Goal: Transaction & Acquisition: Purchase product/service

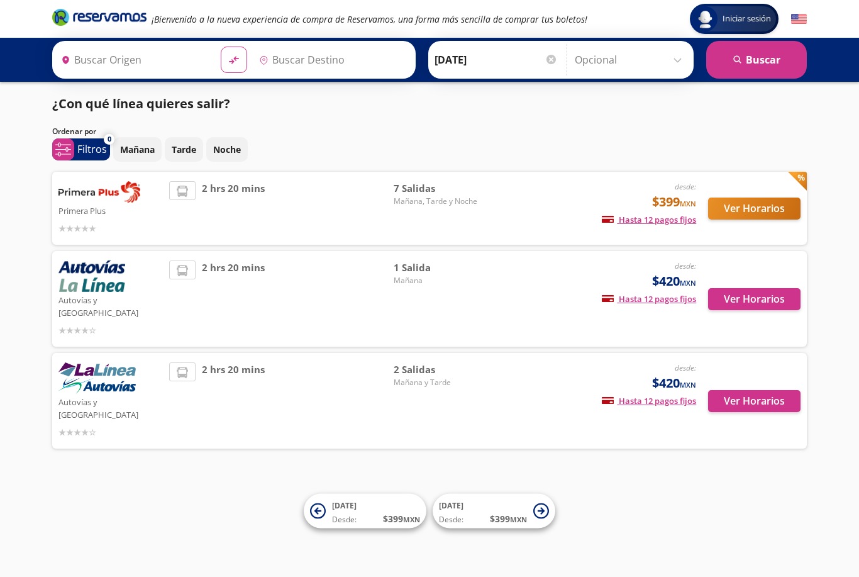
type input "[GEOGRAPHIC_DATA], [GEOGRAPHIC_DATA]"
click at [644, 207] on button "Ver Horarios" at bounding box center [754, 209] width 92 height 22
click at [644, 292] on button "Ver Horarios" at bounding box center [754, 299] width 92 height 22
click at [644, 390] on button "Ver Horarios" at bounding box center [754, 401] width 92 height 22
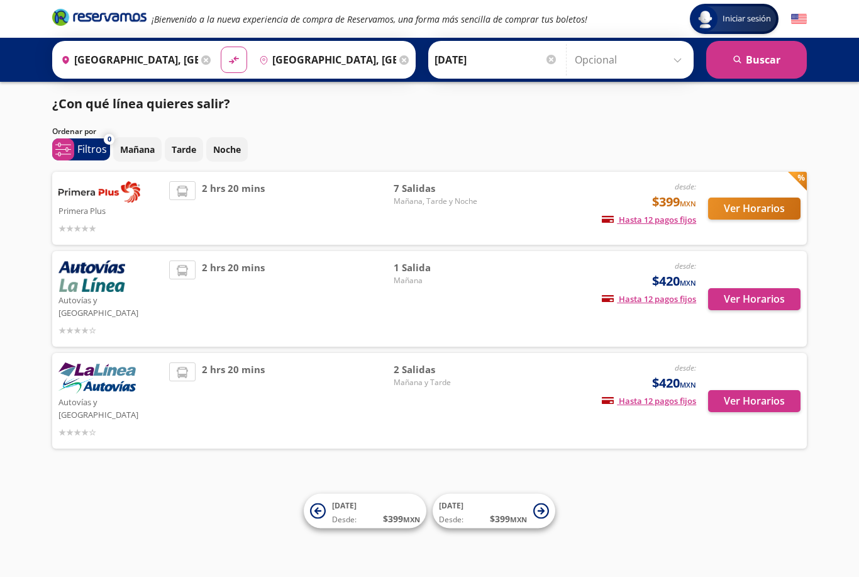
click at [644, 205] on button "Ver Horarios" at bounding box center [754, 209] width 92 height 22
click at [476, 36] on div "¡Bienvenido a la nueva experiencia de compra de Reservamos, una forma más senci…" at bounding box center [430, 19] width 768 height 38
click at [510, 72] on input "[DATE]" at bounding box center [496, 59] width 123 height 31
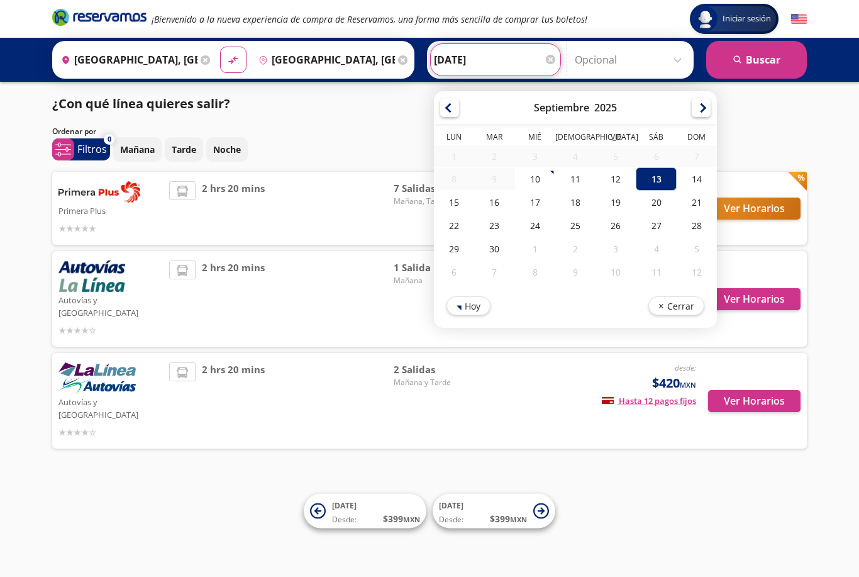
click at [596, 193] on div "18" at bounding box center [576, 202] width 40 height 23
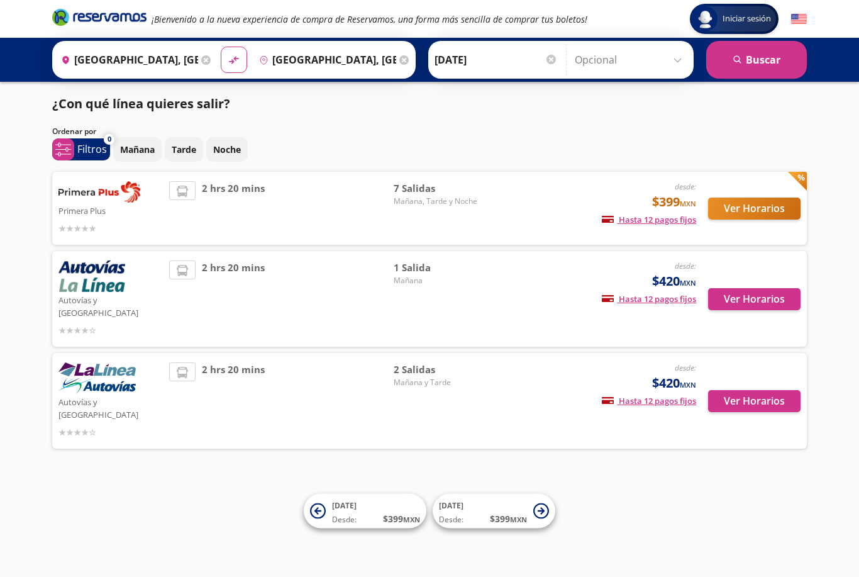
click at [529, 72] on input "[DATE]" at bounding box center [496, 59] width 123 height 31
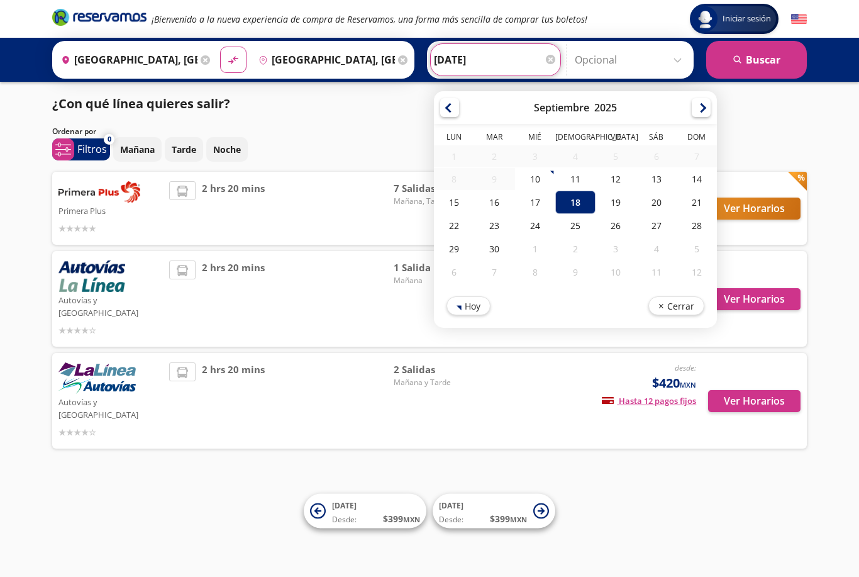
click at [596, 182] on div "11" at bounding box center [576, 178] width 40 height 23
type input "[DATE]"
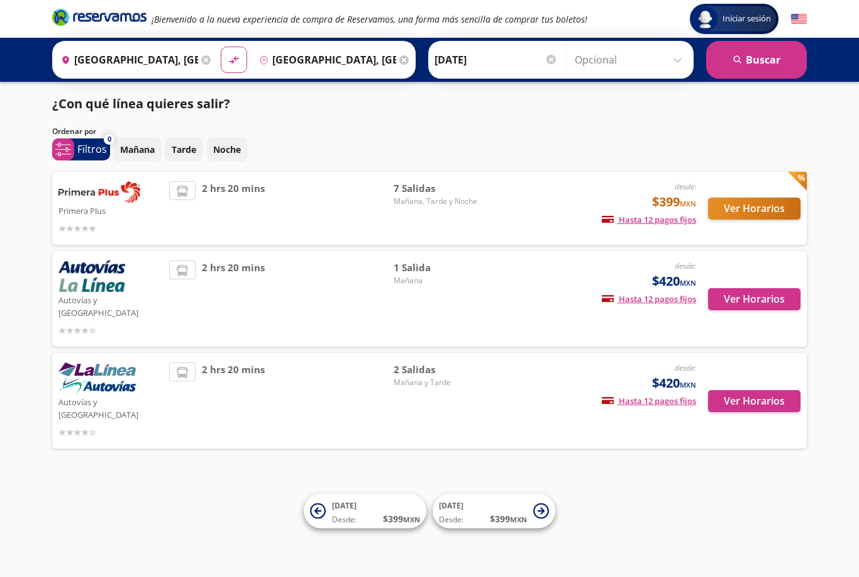
click at [644, 76] on button "search [GEOGRAPHIC_DATA]" at bounding box center [757, 60] width 101 height 38
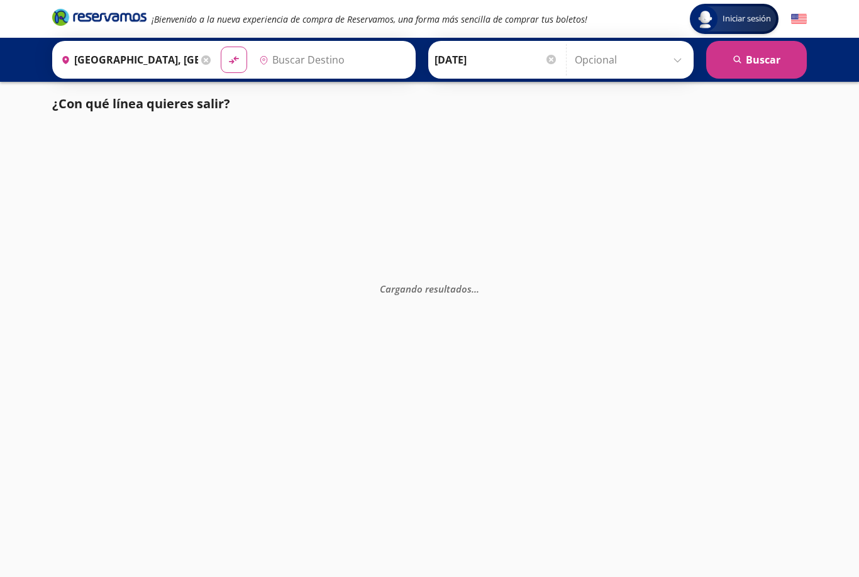
type input "[GEOGRAPHIC_DATA], [GEOGRAPHIC_DATA]"
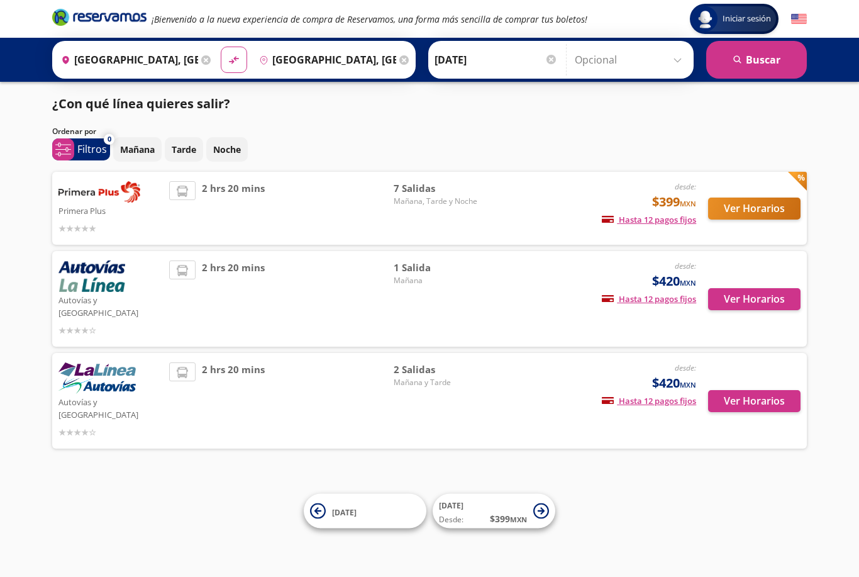
click at [644, 203] on button "Ver Horarios" at bounding box center [754, 209] width 92 height 22
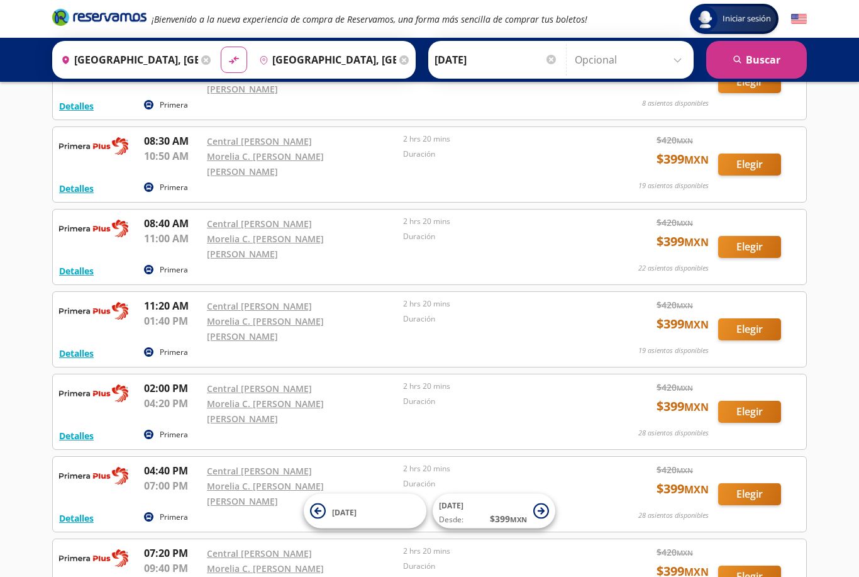
scroll to position [165, 0]
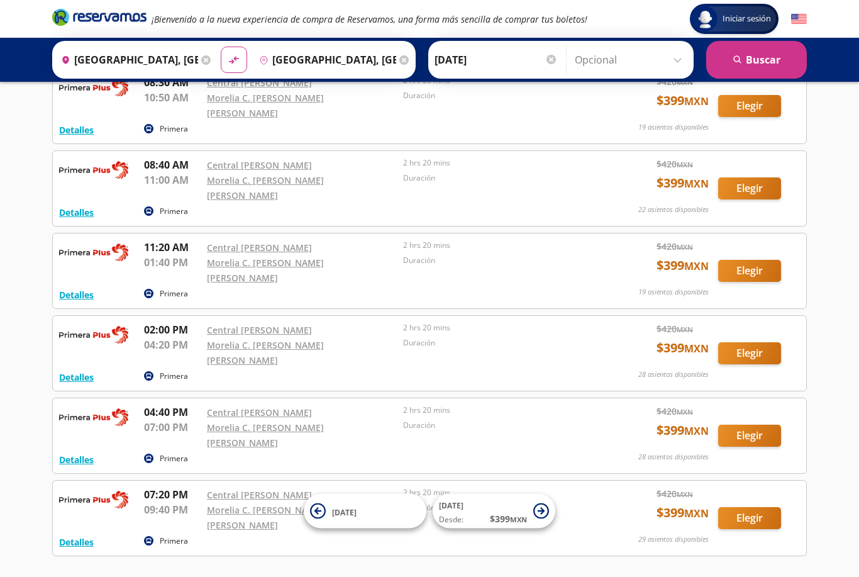
click at [644, 507] on button "Elegir" at bounding box center [750, 518] width 63 height 22
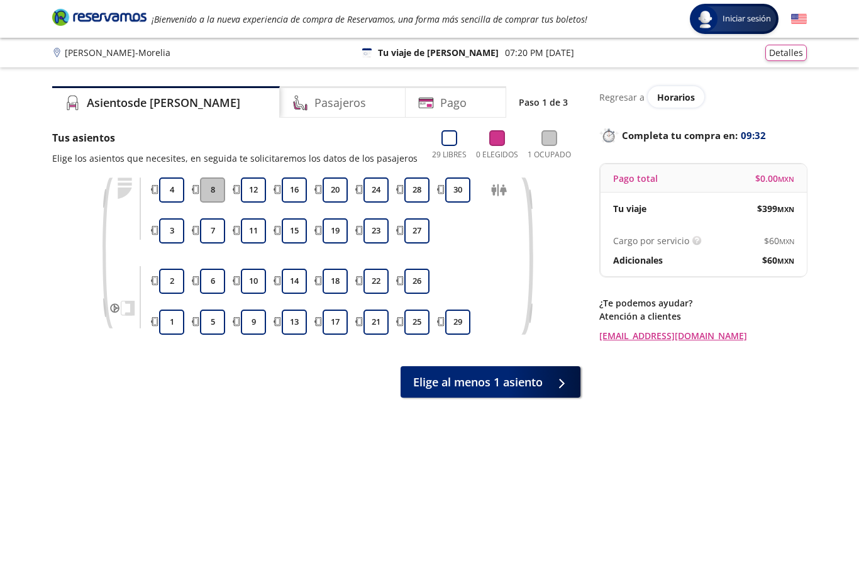
click at [255, 316] on button "9" at bounding box center [253, 322] width 25 height 25
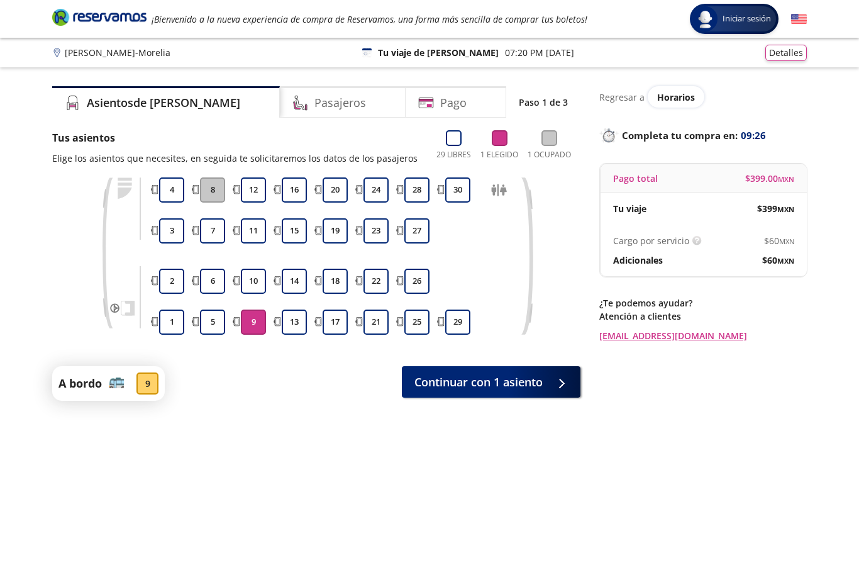
click at [538, 391] on button "Continuar con 1 asiento" at bounding box center [491, 381] width 179 height 31
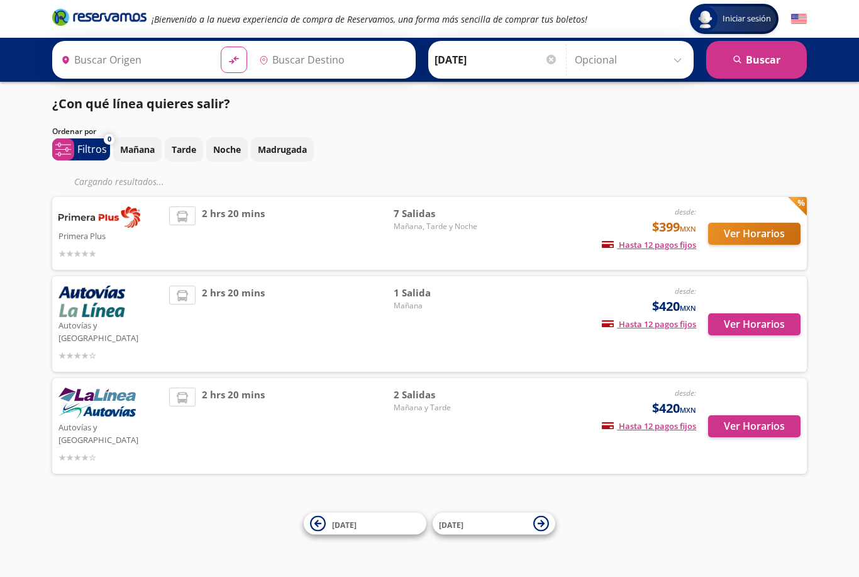
type input "[GEOGRAPHIC_DATA], [GEOGRAPHIC_DATA]"
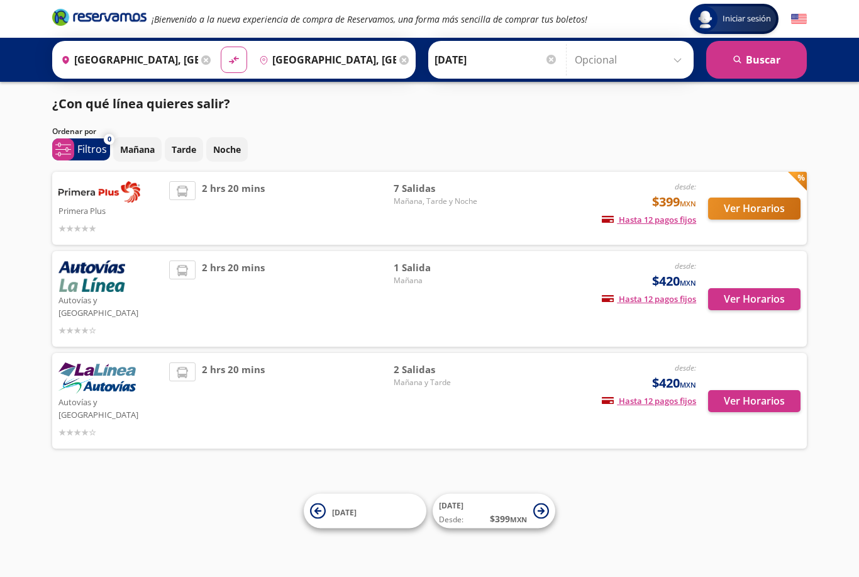
click at [211, 64] on icon at bounding box center [205, 59] width 9 height 9
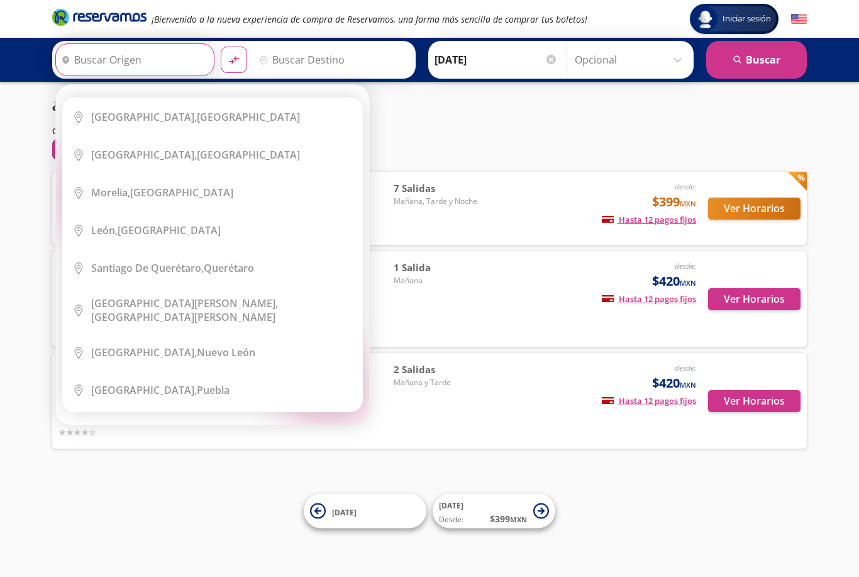
click at [506, 135] on div "Ordenar por" at bounding box center [429, 131] width 755 height 11
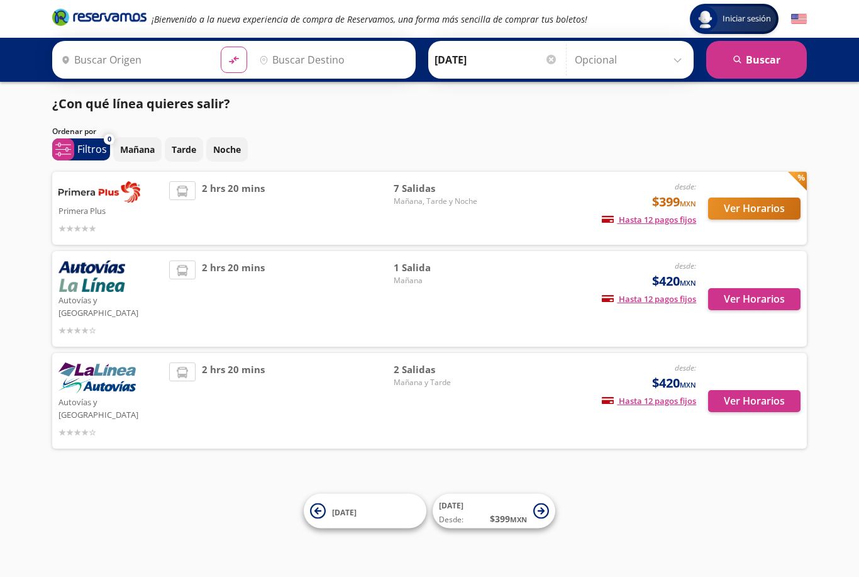
click at [116, 67] on input "Origen" at bounding box center [133, 59] width 155 height 31
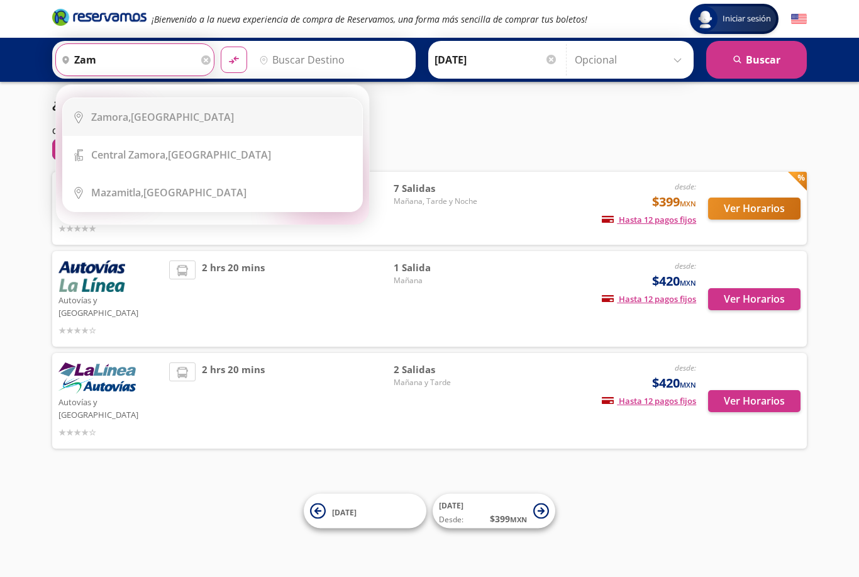
click at [106, 121] on b "Zamora," at bounding box center [111, 117] width 40 height 14
type input "[GEOGRAPHIC_DATA], [GEOGRAPHIC_DATA]"
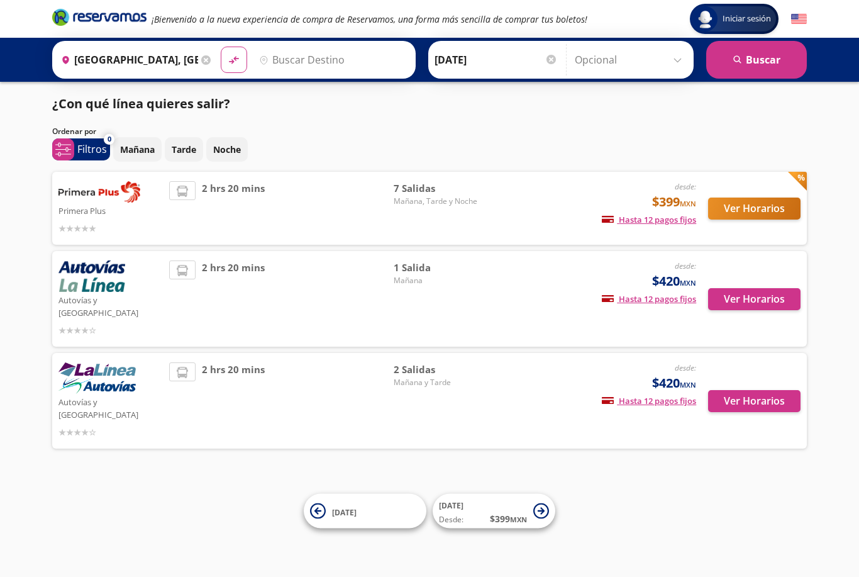
click at [378, 68] on input "Destino" at bounding box center [331, 59] width 155 height 31
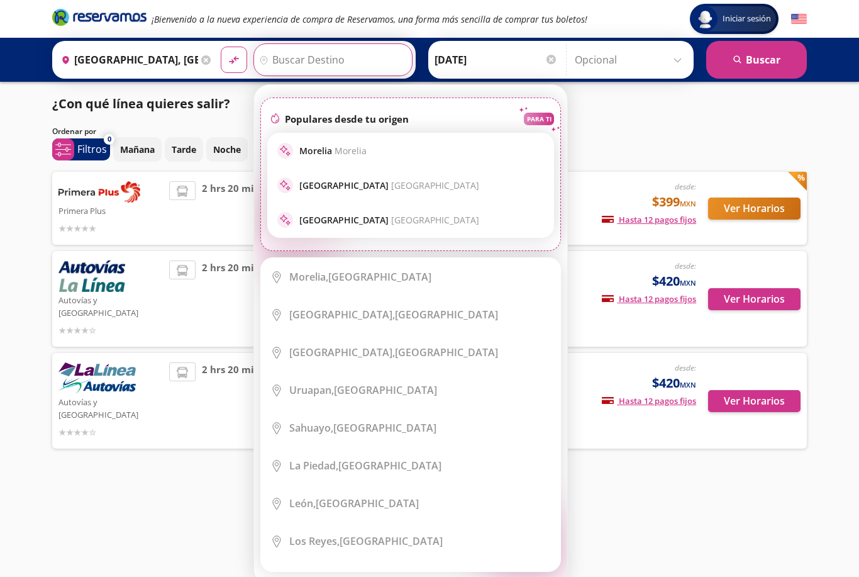
click at [418, 140] on div "sparkle [GEOGRAPHIC_DATA] Morelia" at bounding box center [411, 150] width 286 height 35
type input "[GEOGRAPHIC_DATA], [GEOGRAPHIC_DATA]"
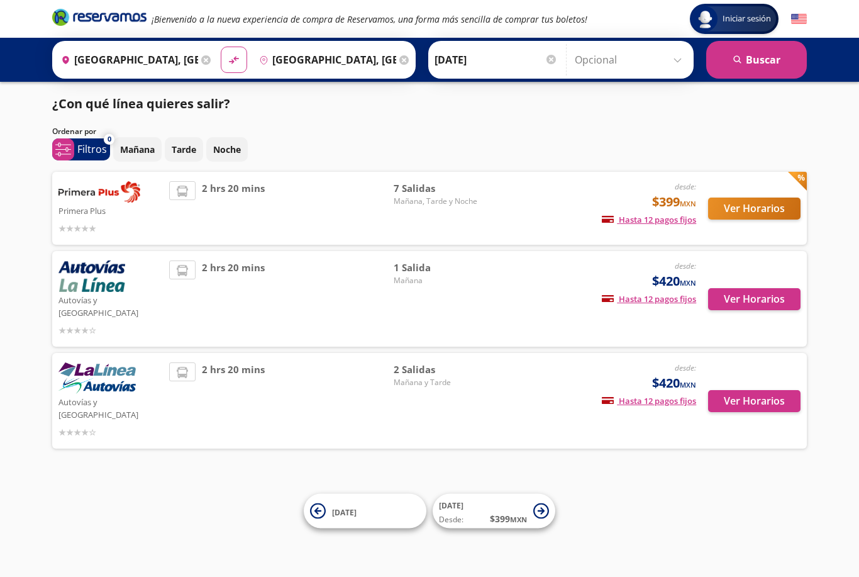
click at [529, 48] on input "[DATE]" at bounding box center [496, 59] width 123 height 31
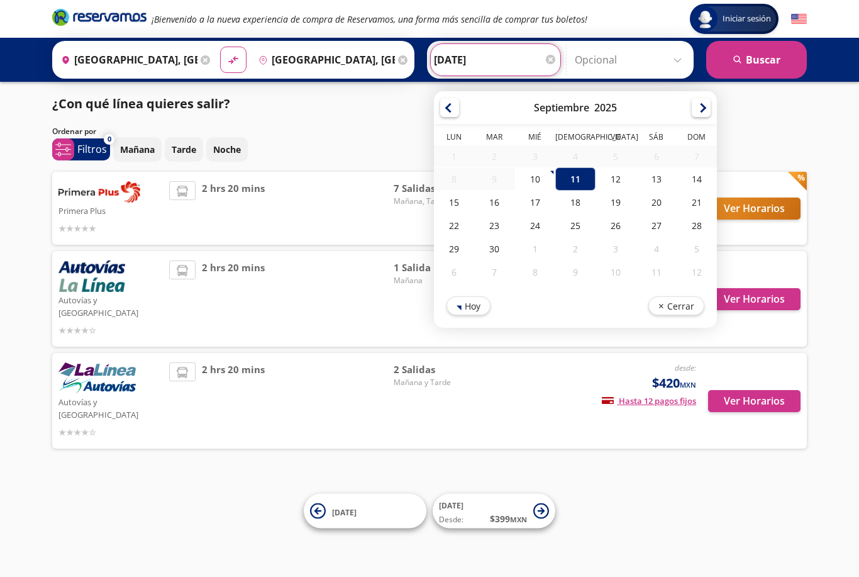
click at [644, 180] on div "13" at bounding box center [656, 178] width 40 height 23
type input "[DATE]"
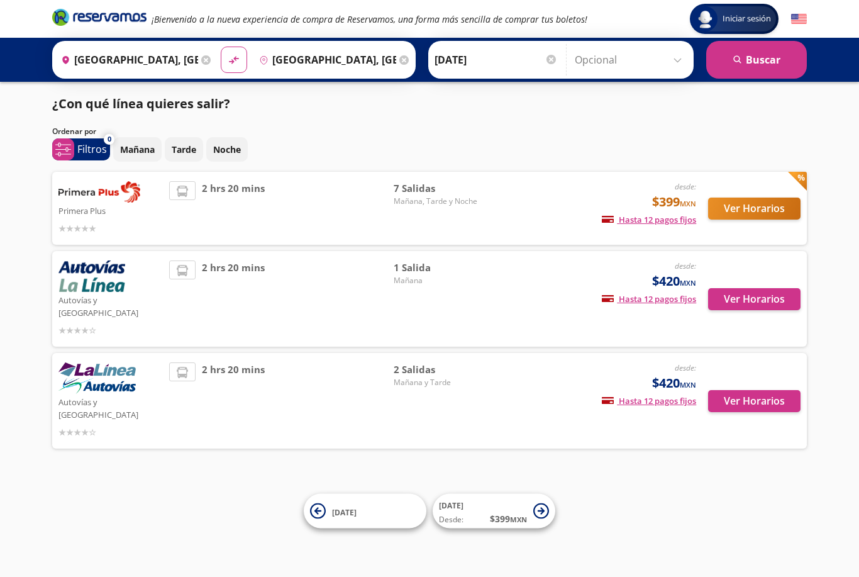
click at [644, 69] on button "search [GEOGRAPHIC_DATA]" at bounding box center [757, 60] width 101 height 38
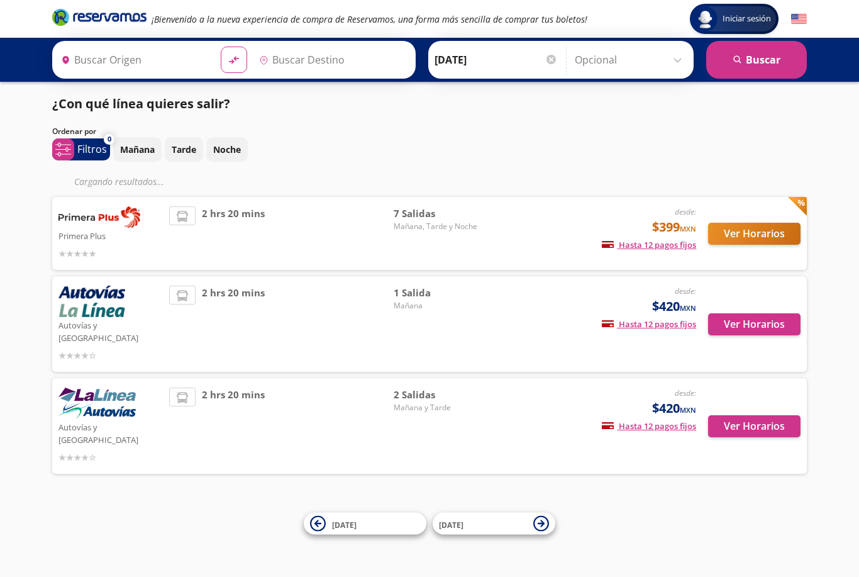
type input "[GEOGRAPHIC_DATA], [GEOGRAPHIC_DATA]"
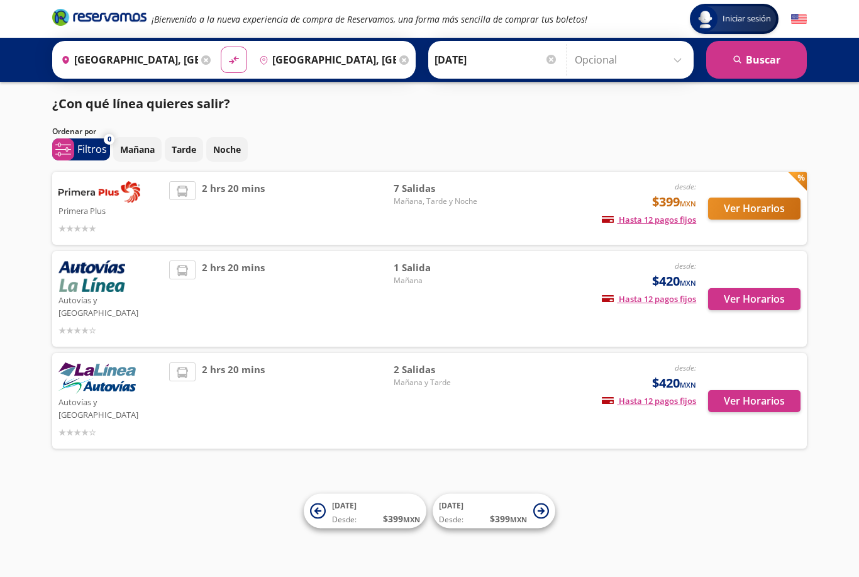
click at [644, 203] on button "Ver Horarios" at bounding box center [754, 209] width 92 height 22
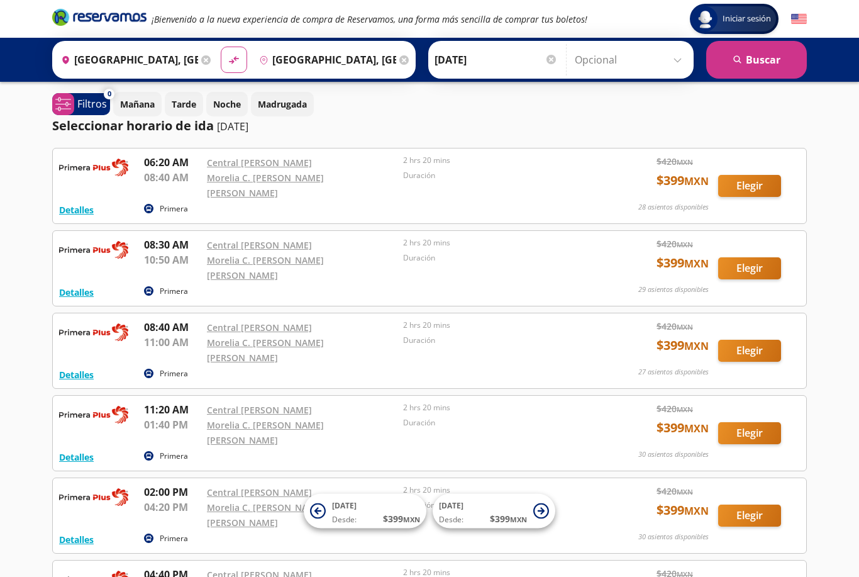
scroll to position [14, 0]
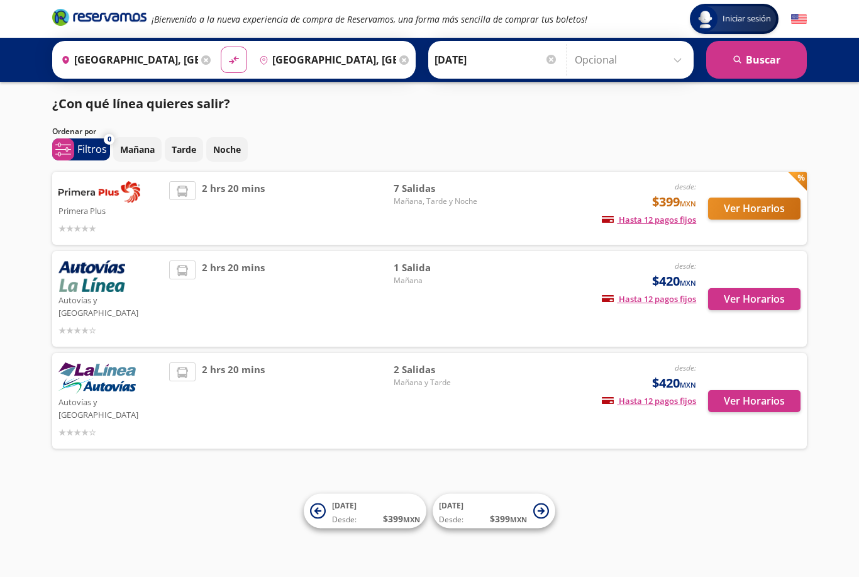
click at [644, 291] on button "Ver Horarios" at bounding box center [754, 299] width 92 height 22
click at [644, 390] on button "Ver Horarios" at bounding box center [754, 401] width 92 height 22
click at [644, 218] on button "Ver Horarios" at bounding box center [754, 209] width 92 height 22
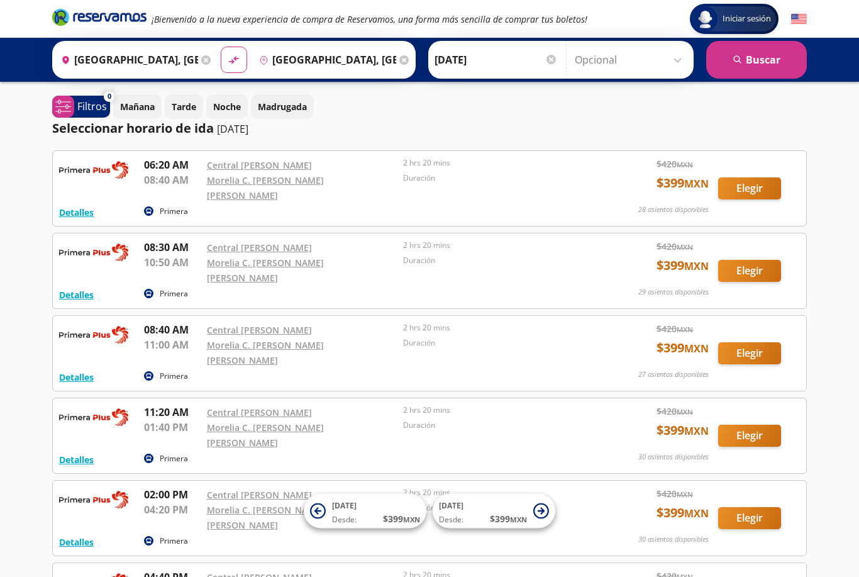
click at [644, 186] on button "Elegir" at bounding box center [750, 188] width 63 height 22
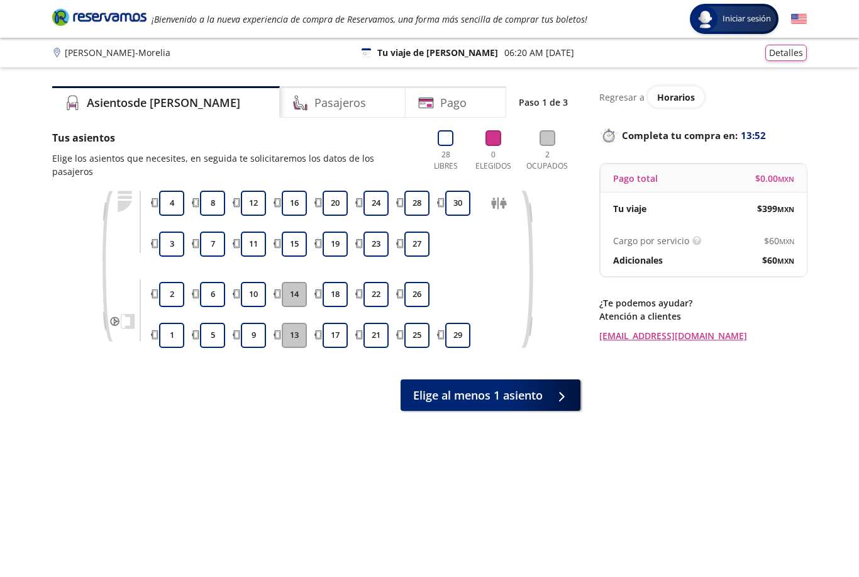
click at [242, 323] on button "9" at bounding box center [253, 335] width 25 height 25
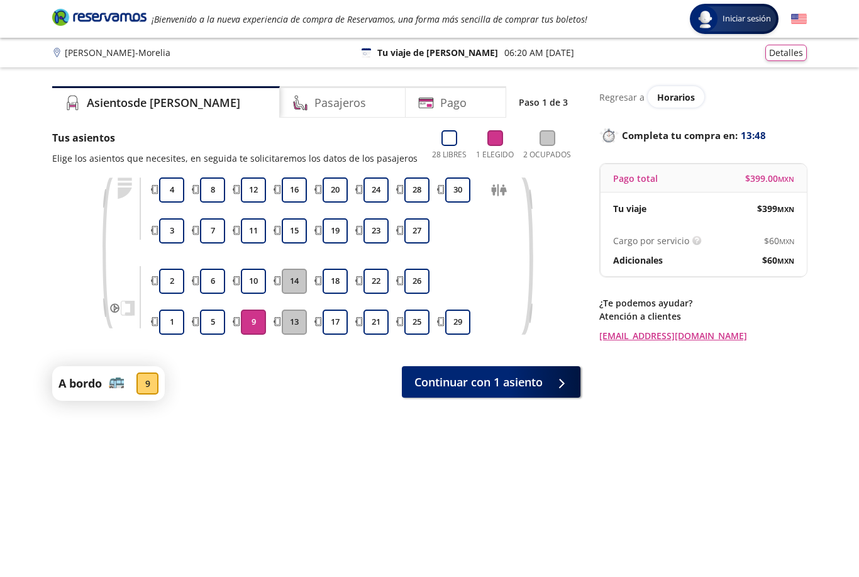
click at [479, 384] on span "Continuar con 1 asiento" at bounding box center [479, 382] width 128 height 17
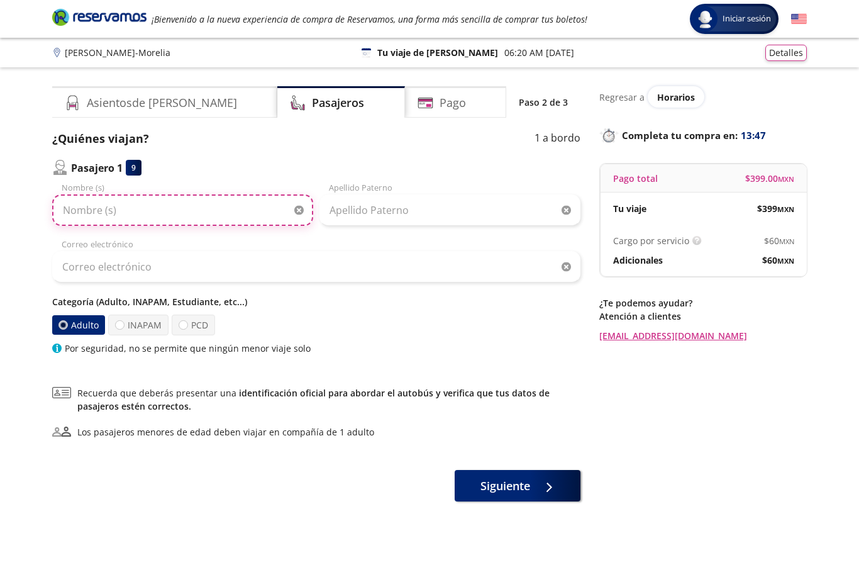
click at [87, 206] on input "Nombre (s)" at bounding box center [182, 209] width 261 height 31
click at [49, 242] on div "Asientos de [PERSON_NAME] Pago Paso 2 de 3 ¿Quiénes viajan? 1 a bordo Pasajero …" at bounding box center [430, 331] width 768 height 490
click at [91, 219] on input "Br" at bounding box center [182, 209] width 261 height 31
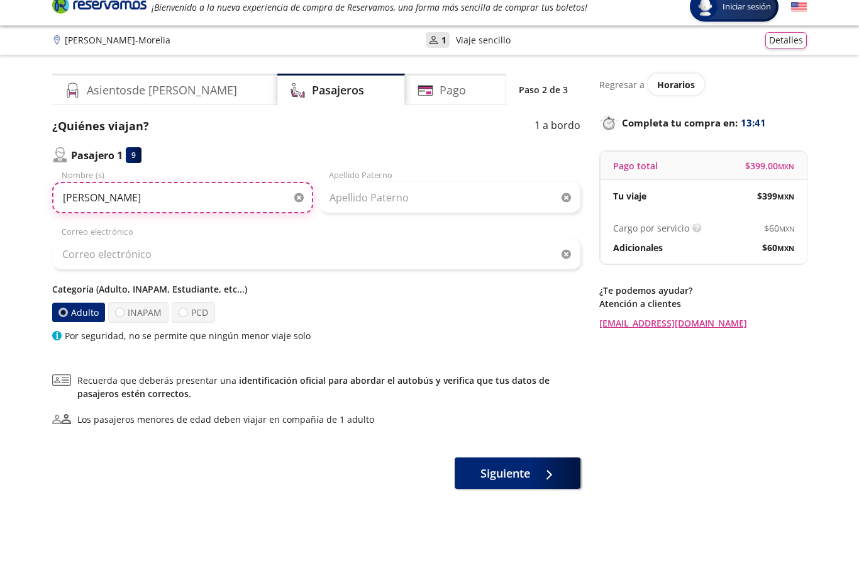
type input "[PERSON_NAME]"
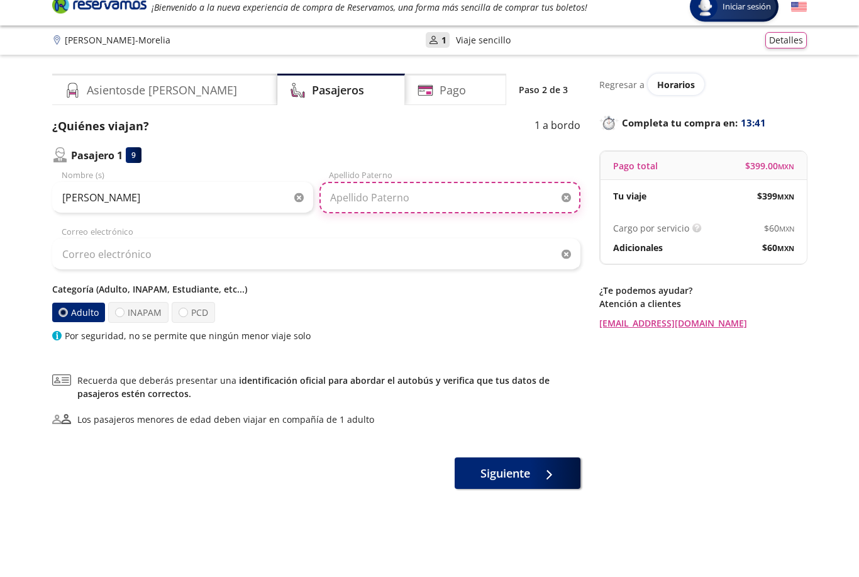
click at [475, 201] on input "Apellido Paterno" at bounding box center [450, 209] width 261 height 31
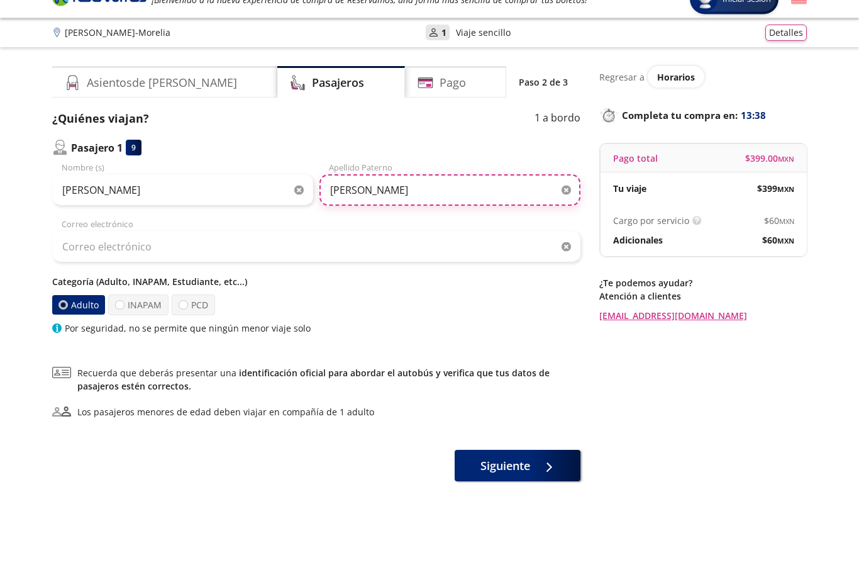
type input "[PERSON_NAME]"
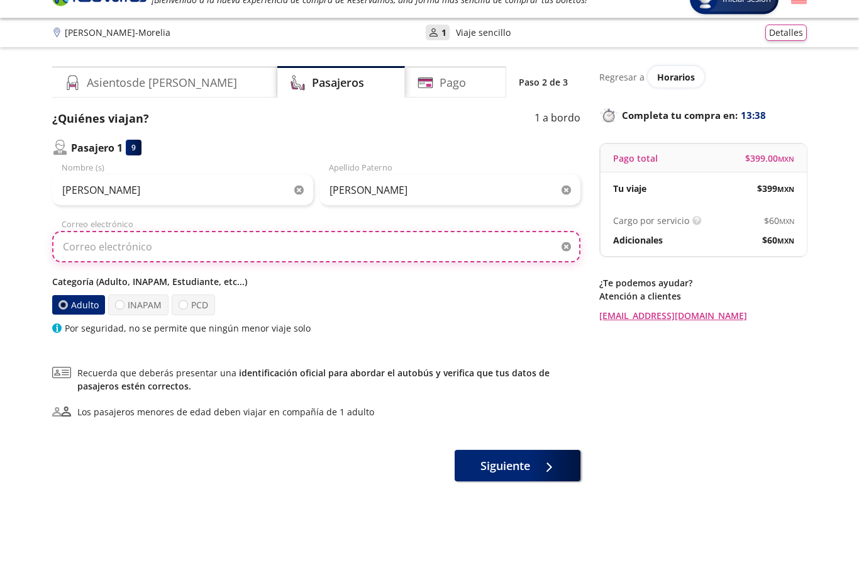
click at [433, 251] on input "Correo electrónico" at bounding box center [316, 266] width 529 height 31
type input "B"
type input "[EMAIL_ADDRESS][DOMAIN_NAME]"
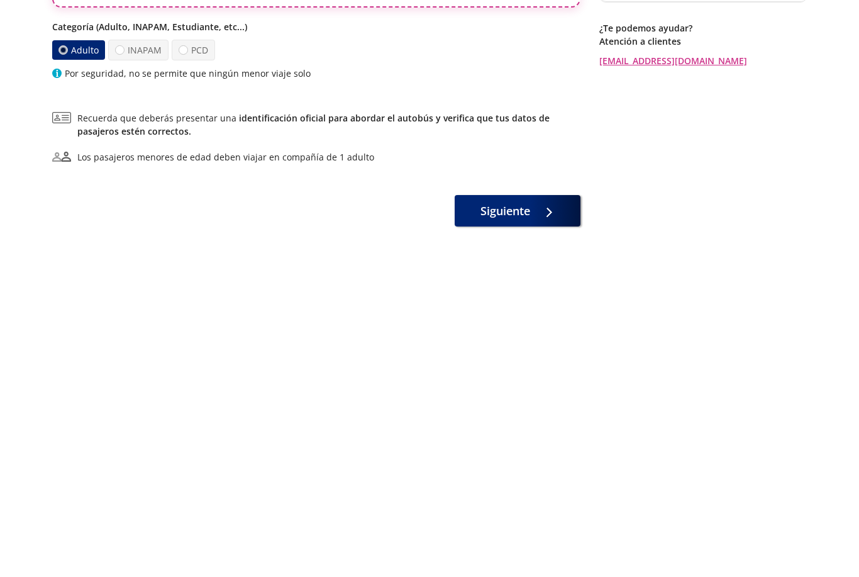
scroll to position [8, 0]
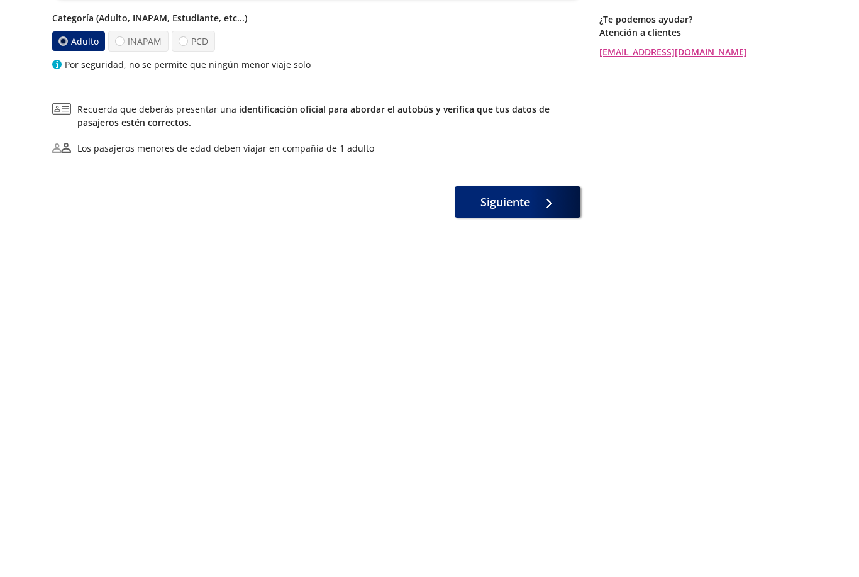
click at [542, 462] on button "Siguiente" at bounding box center [518, 477] width 126 height 31
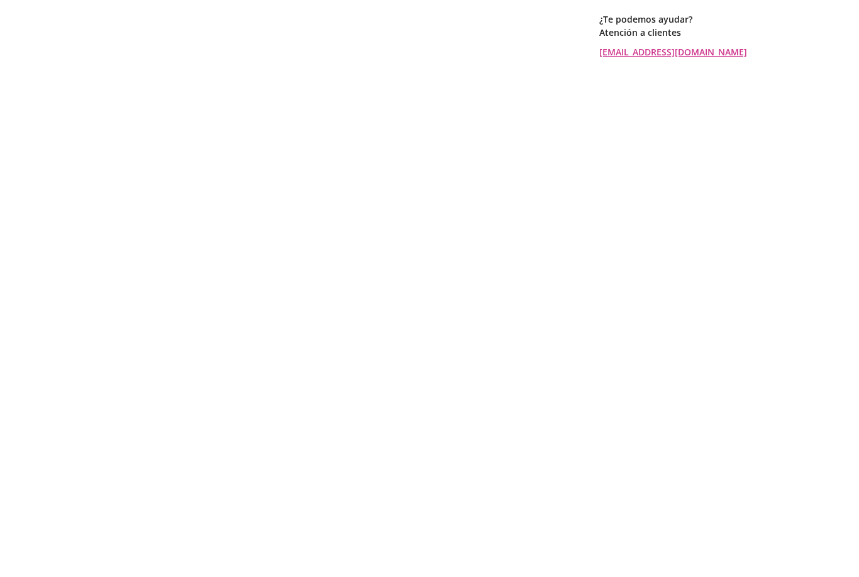
scroll to position [0, 0]
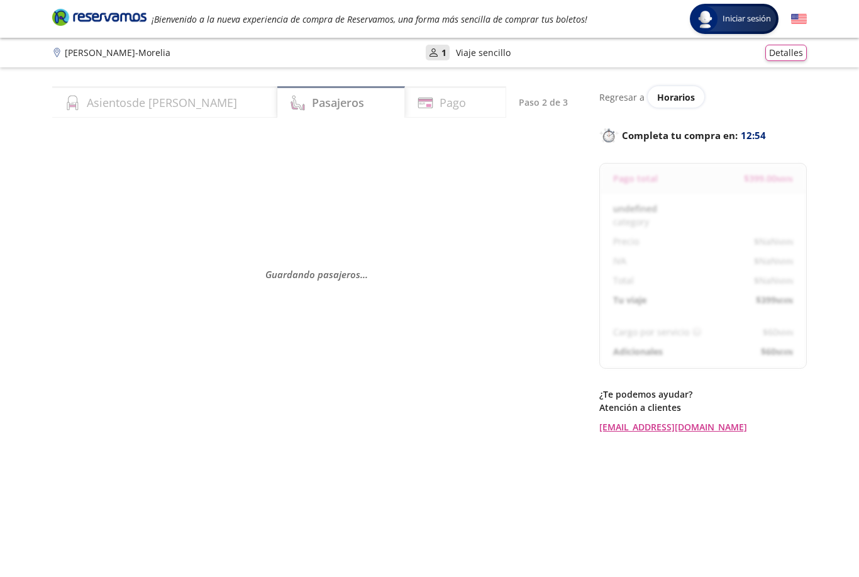
select select "MX"
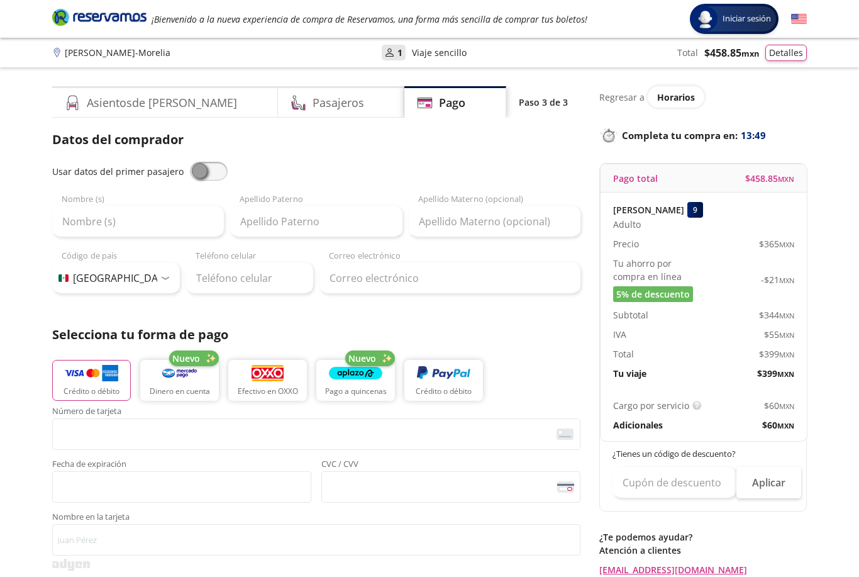
click at [204, 177] on span at bounding box center [209, 171] width 38 height 19
click at [190, 162] on input "checkbox" at bounding box center [190, 162] width 0 height 0
type input "[PERSON_NAME]"
type input "[EMAIL_ADDRESS][DOMAIN_NAME]"
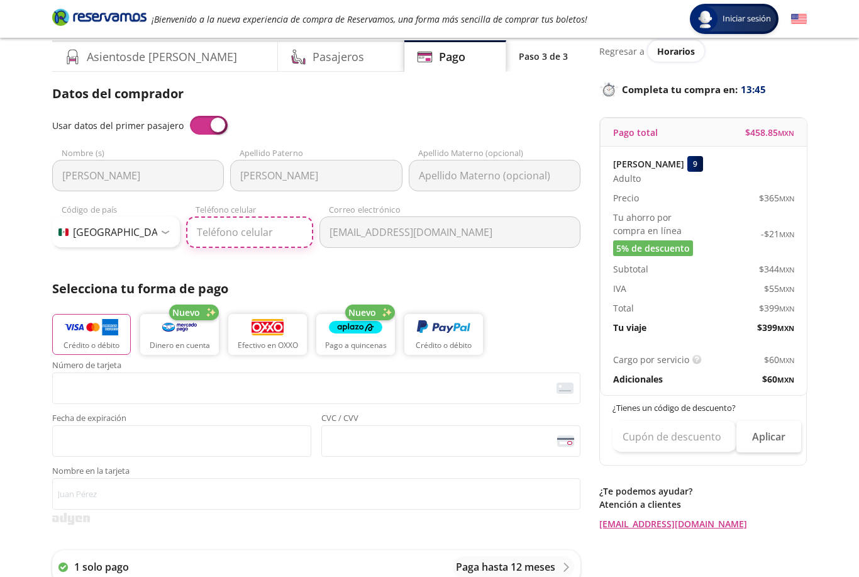
click at [220, 238] on input "Teléfono celular" at bounding box center [250, 231] width 128 height 31
type input "453 118 8840"
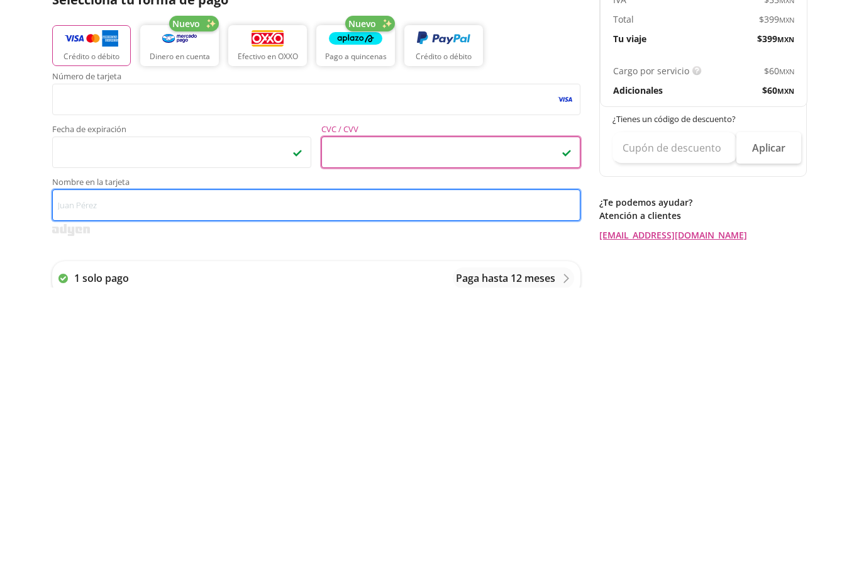
click at [411, 479] on input "Nombre en la tarjeta" at bounding box center [316, 494] width 529 height 31
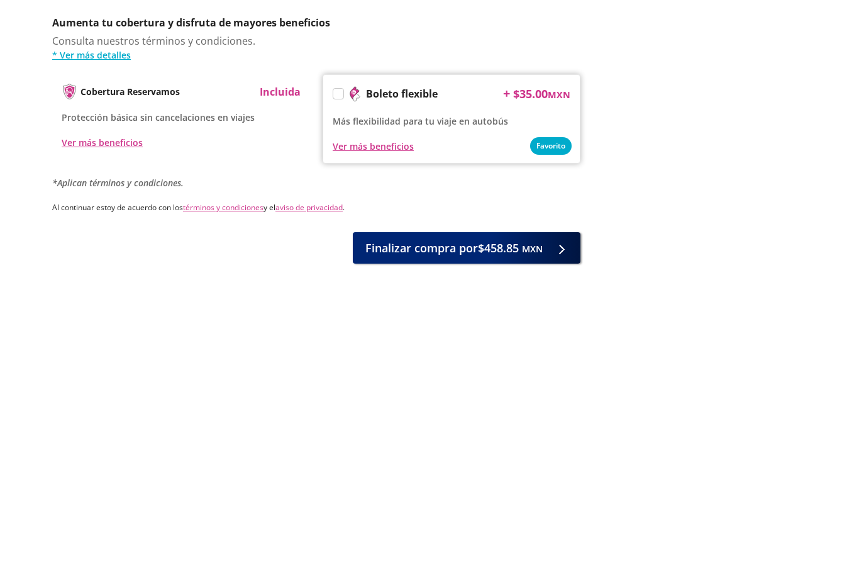
scroll to position [425, 0]
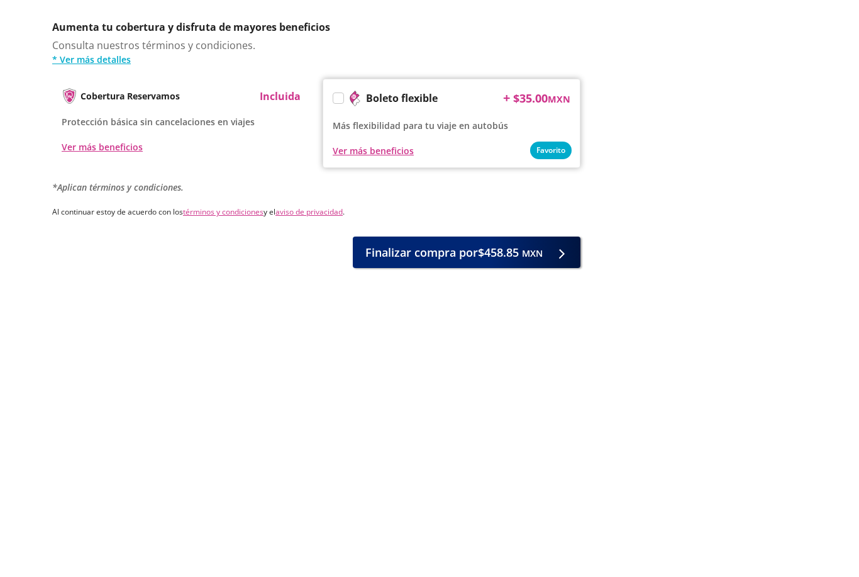
type input "[PERSON_NAME]"
click at [554, 504] on button "Finalizar compra por $458.85 MXN" at bounding box center [467, 519] width 228 height 31
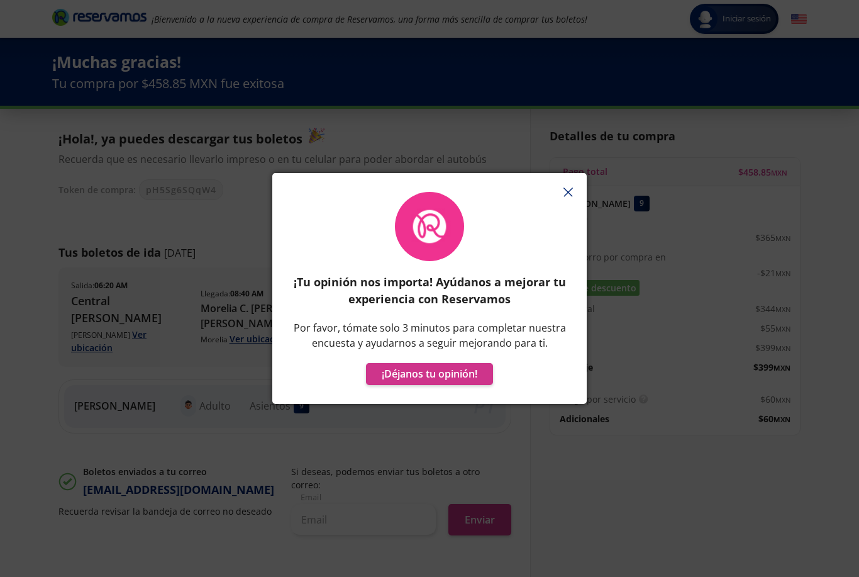
click at [572, 190] on icon "button" at bounding box center [568, 191] width 9 height 9
